Goal: Transaction & Acquisition: Subscribe to service/newsletter

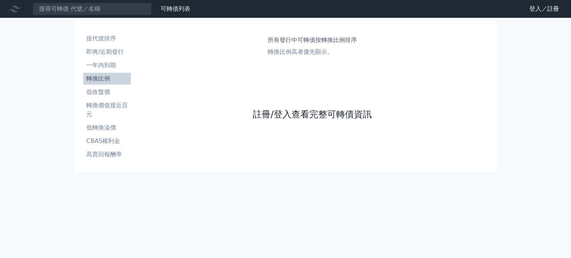
click at [332, 117] on link "註冊/登入查看完整可轉債資訊" at bounding box center [312, 115] width 119 height 12
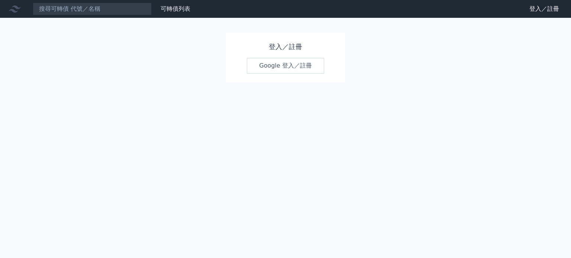
click at [271, 67] on link "Google 登入／註冊" at bounding box center [285, 66] width 77 height 16
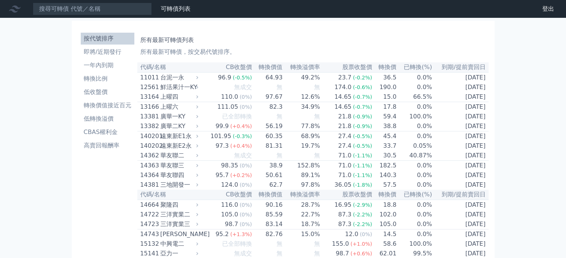
scroll to position [2708, 0]
